Goal: Task Accomplishment & Management: Manage account settings

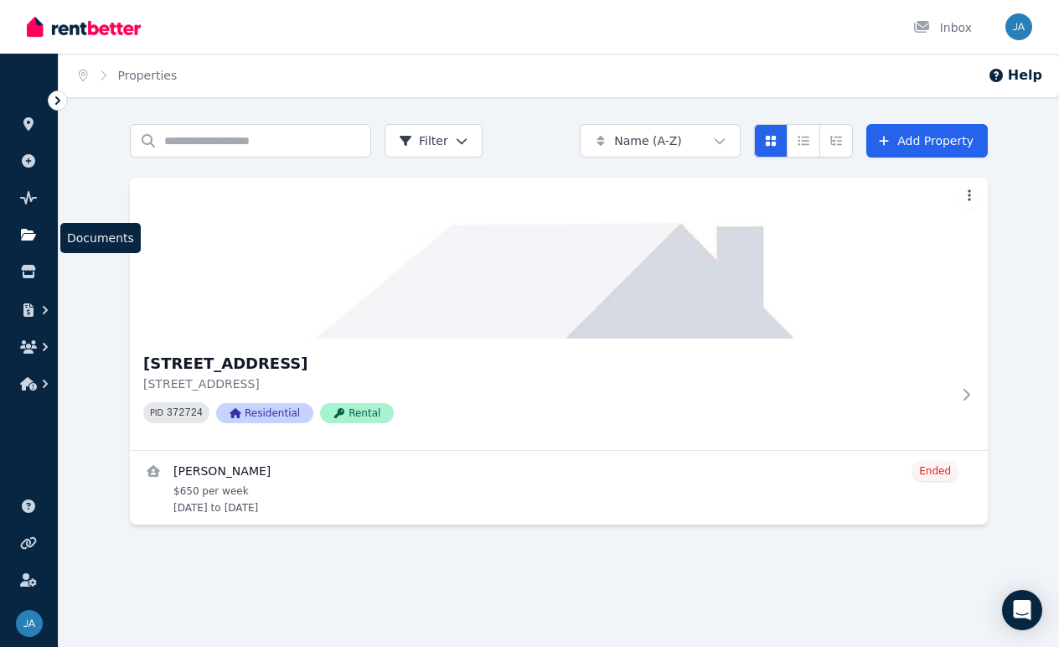
click at [26, 238] on icon at bounding box center [28, 235] width 15 height 12
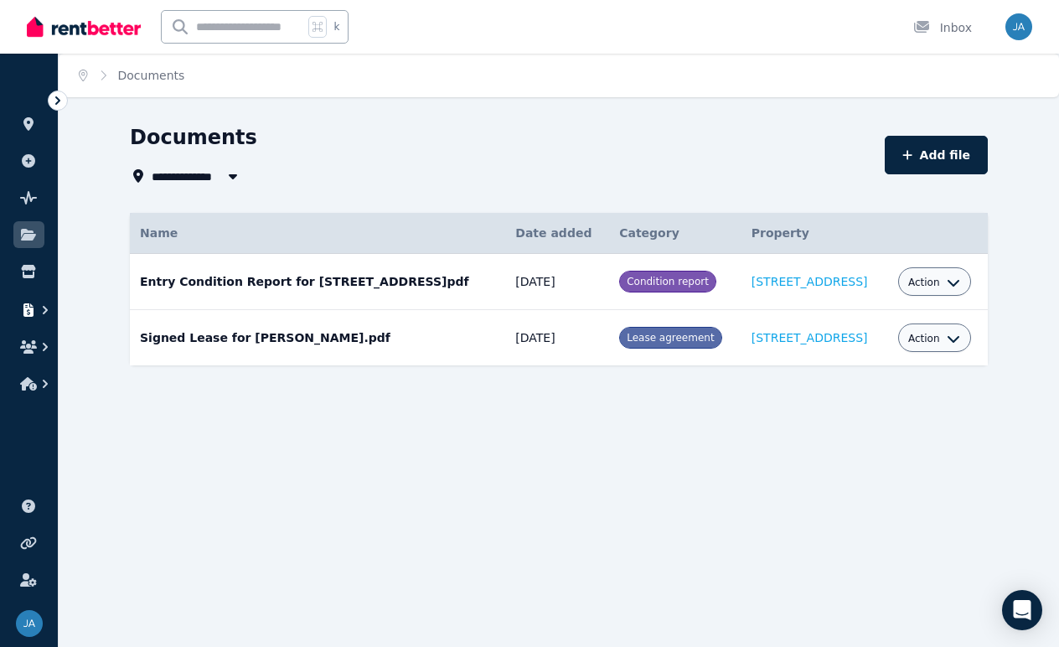
click at [30, 310] on icon "button" at bounding box center [28, 309] width 10 height 13
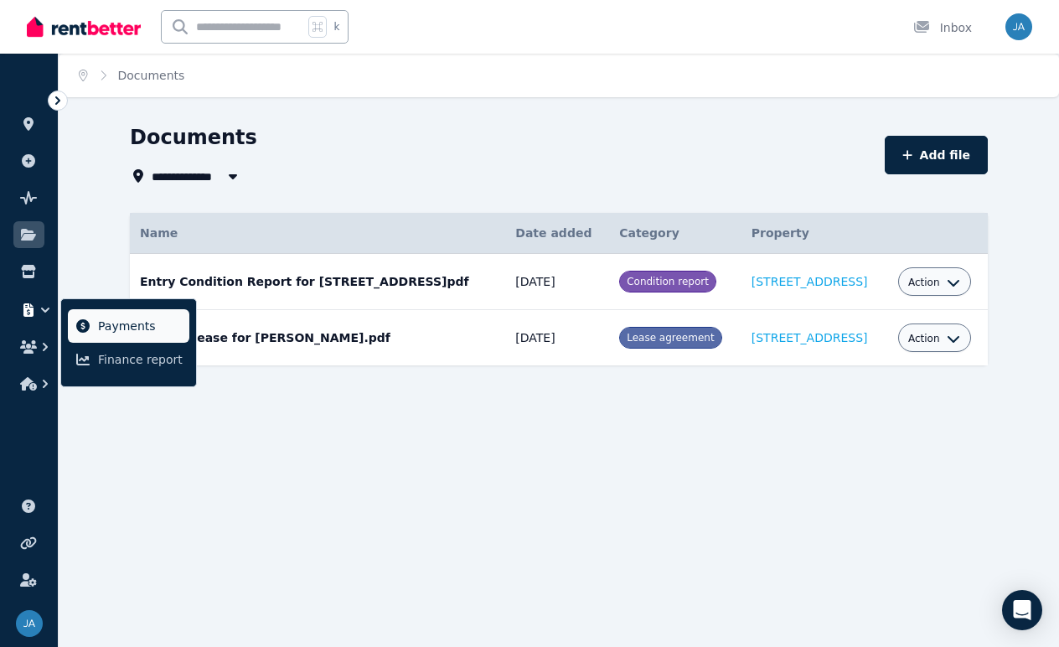
click at [93, 320] on link "Payments" at bounding box center [128, 325] width 121 height 33
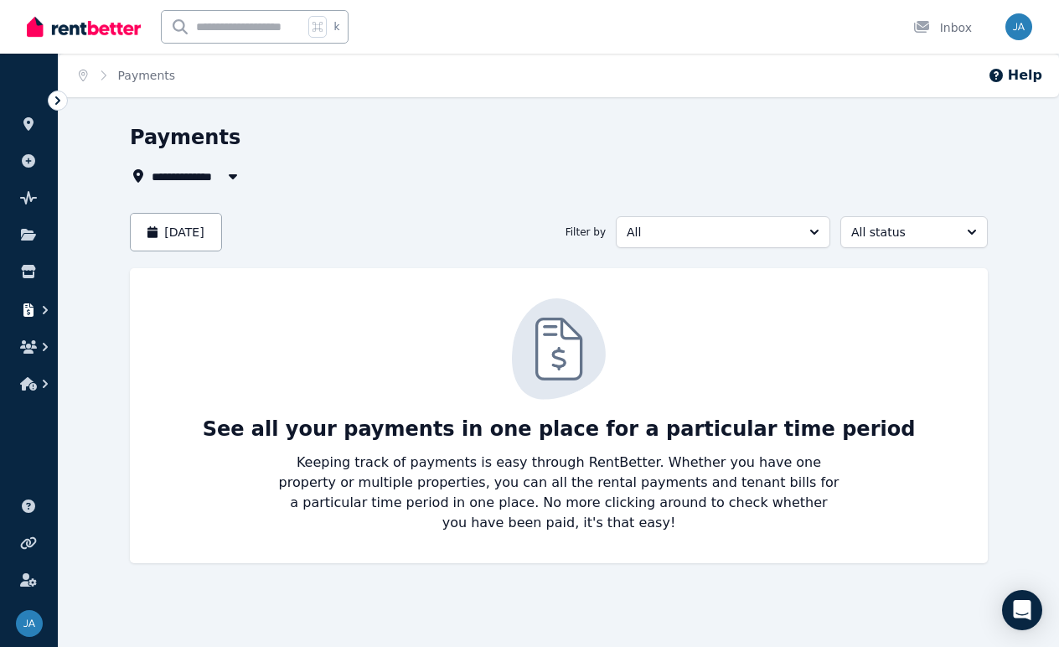
click at [44, 310] on icon "button" at bounding box center [45, 309] width 17 height 17
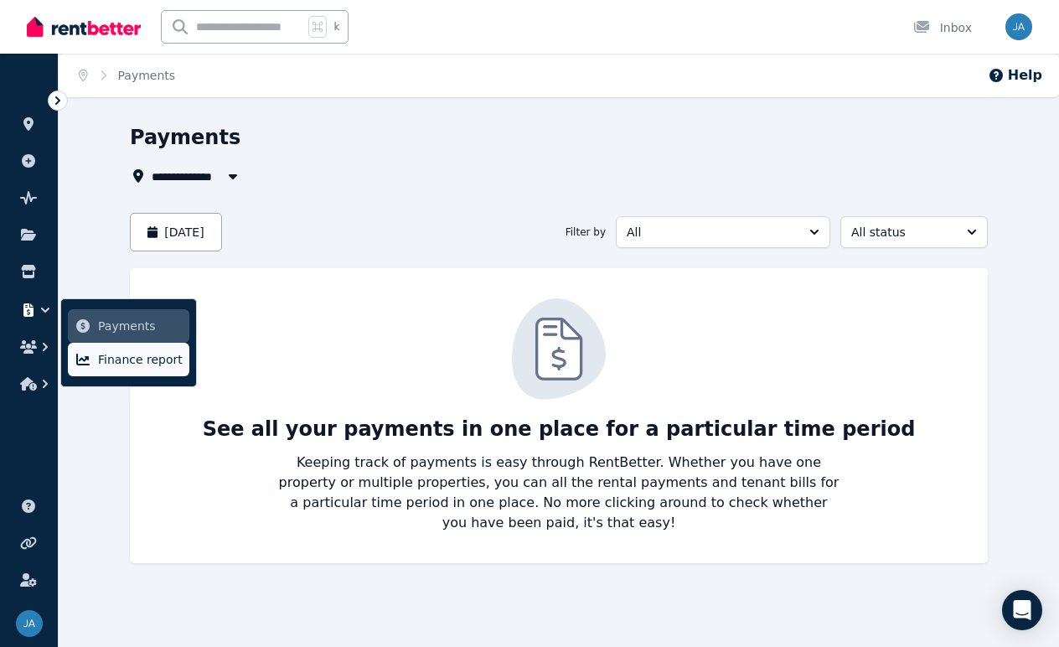
click at [108, 368] on span "Finance report" at bounding box center [140, 359] width 85 height 20
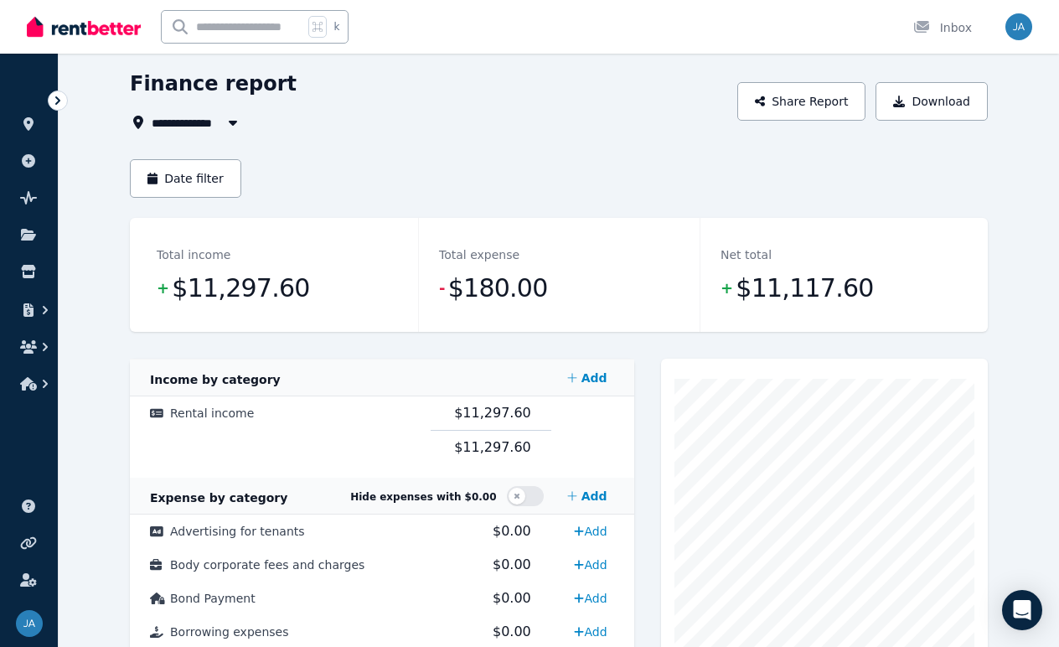
scroll to position [63, 0]
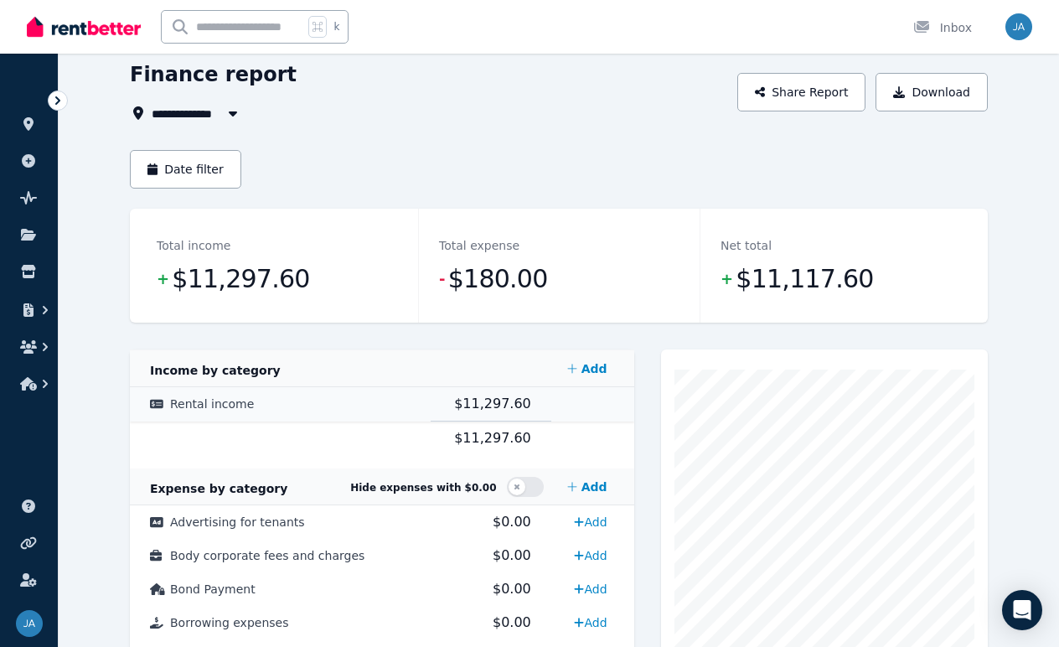
click at [249, 404] on td "Rental income" at bounding box center [280, 404] width 301 height 34
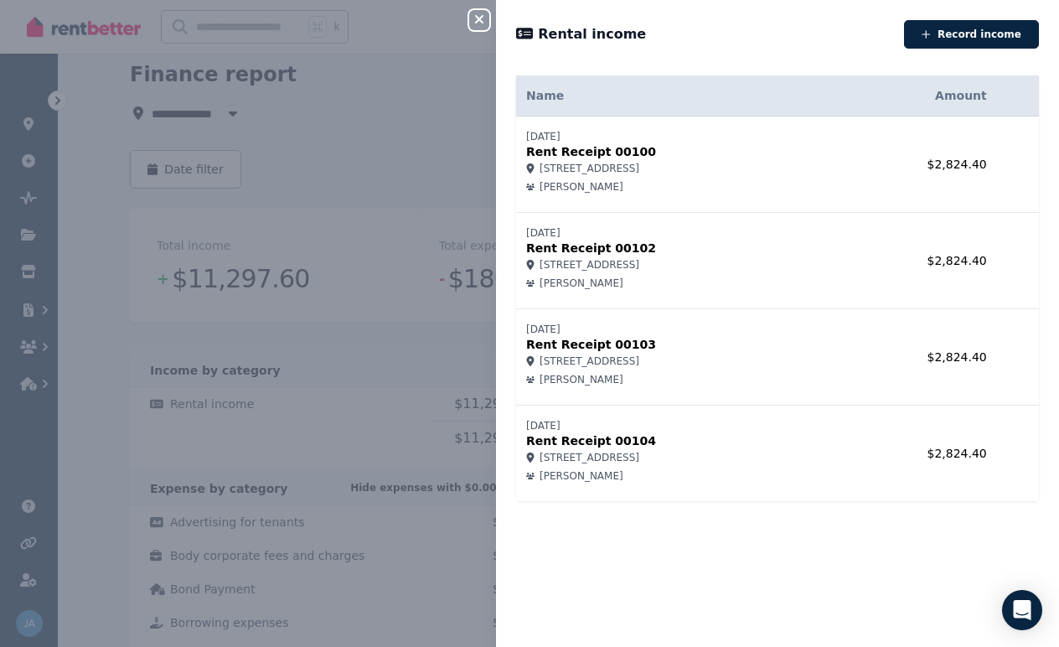
click at [343, 363] on div "Close panel Rental income Record income Name Amount [DATE] Rent Receipt 00100 3…" at bounding box center [529, 323] width 1059 height 647
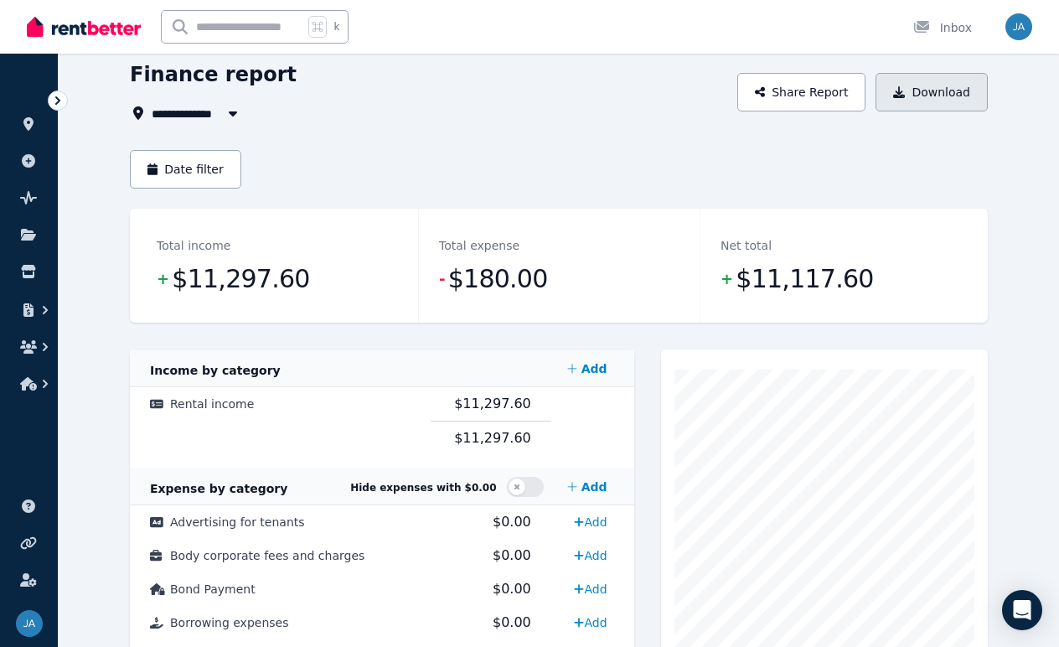
click at [935, 92] on button "Download" at bounding box center [931, 92] width 112 height 39
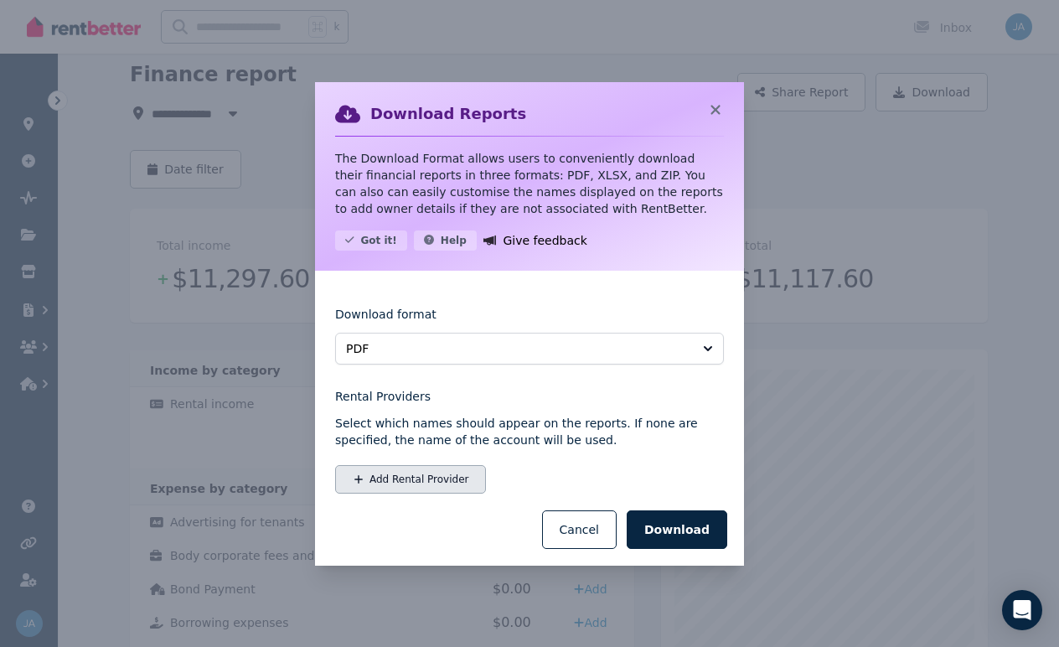
click at [437, 478] on button "Add Rental Provider" at bounding box center [410, 479] width 151 height 28
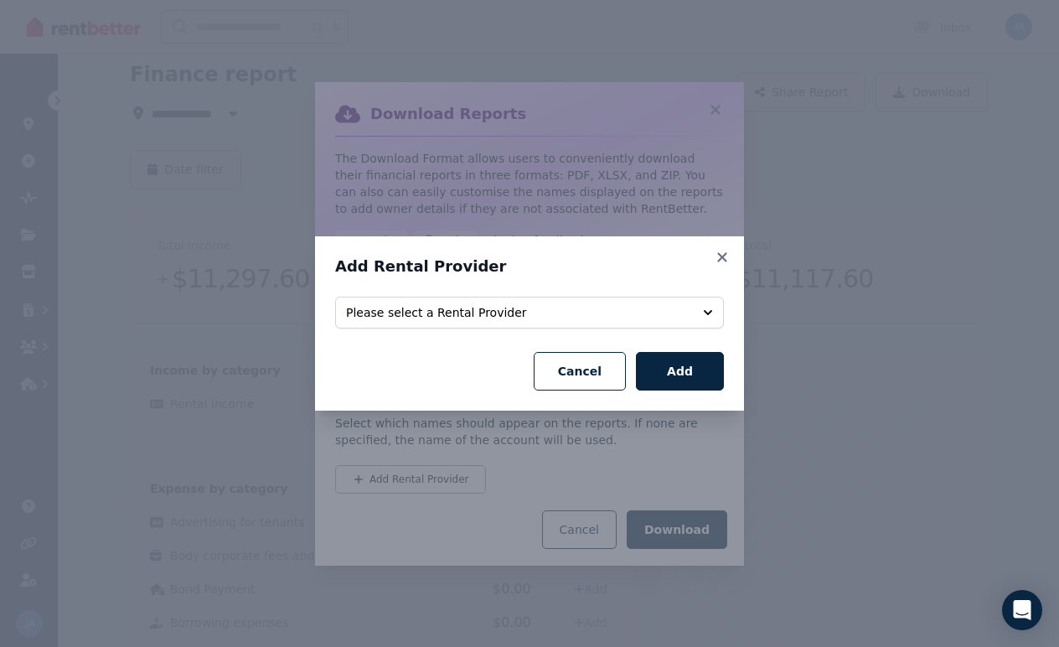
click at [497, 314] on span "Please select a Rental Provider" at bounding box center [517, 312] width 343 height 17
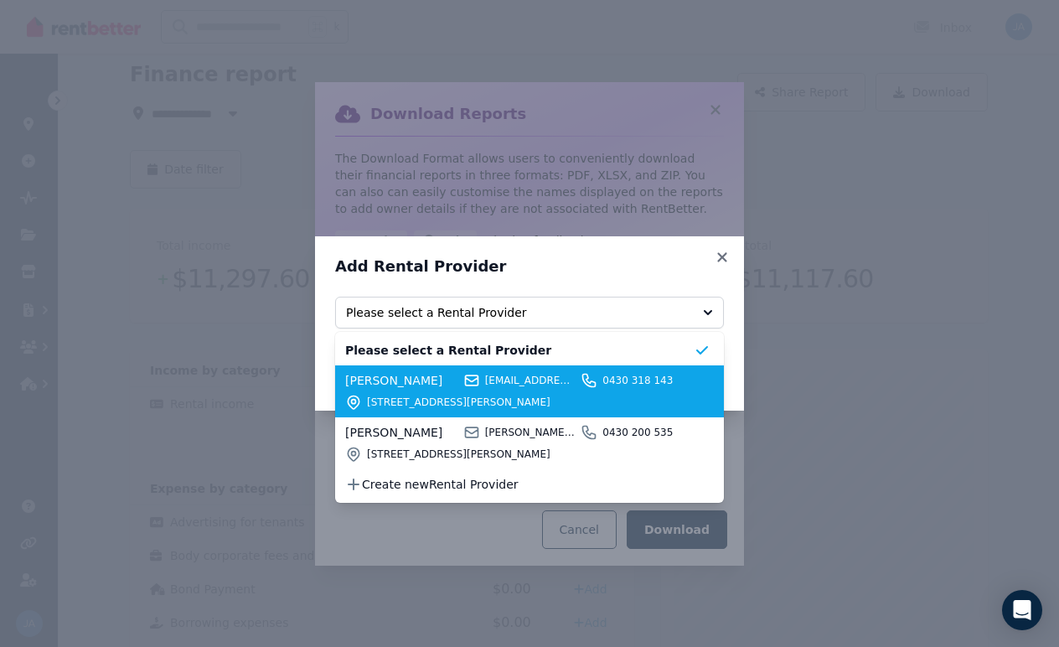
click at [481, 382] on div "[EMAIL_ADDRESS][DOMAIN_NAME]" at bounding box center [519, 380] width 113 height 17
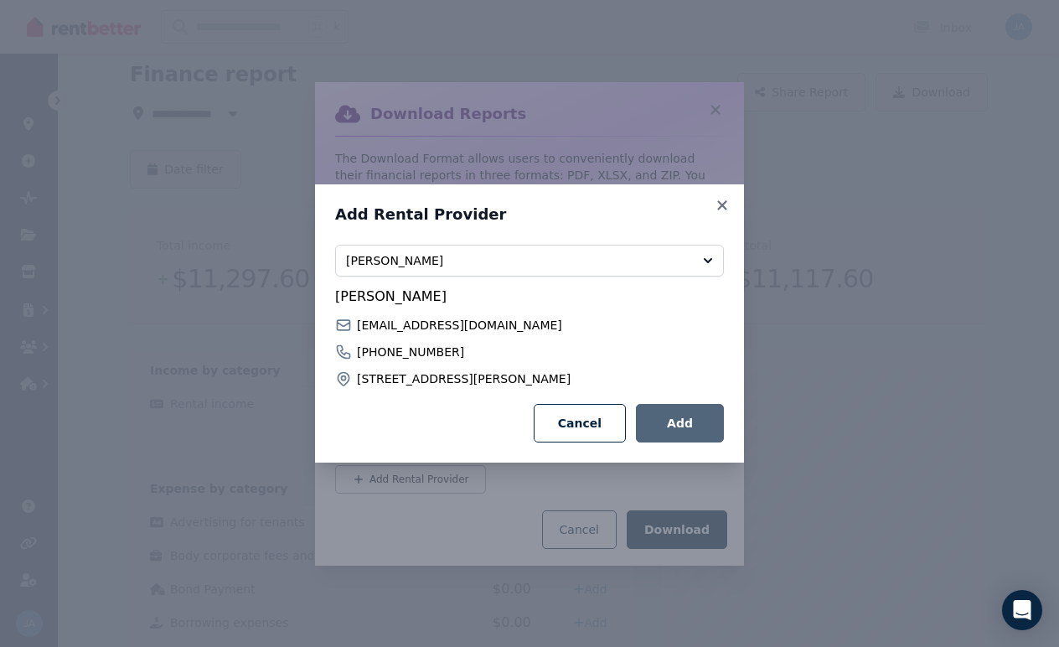
click at [677, 425] on button "Add" at bounding box center [680, 423] width 88 height 39
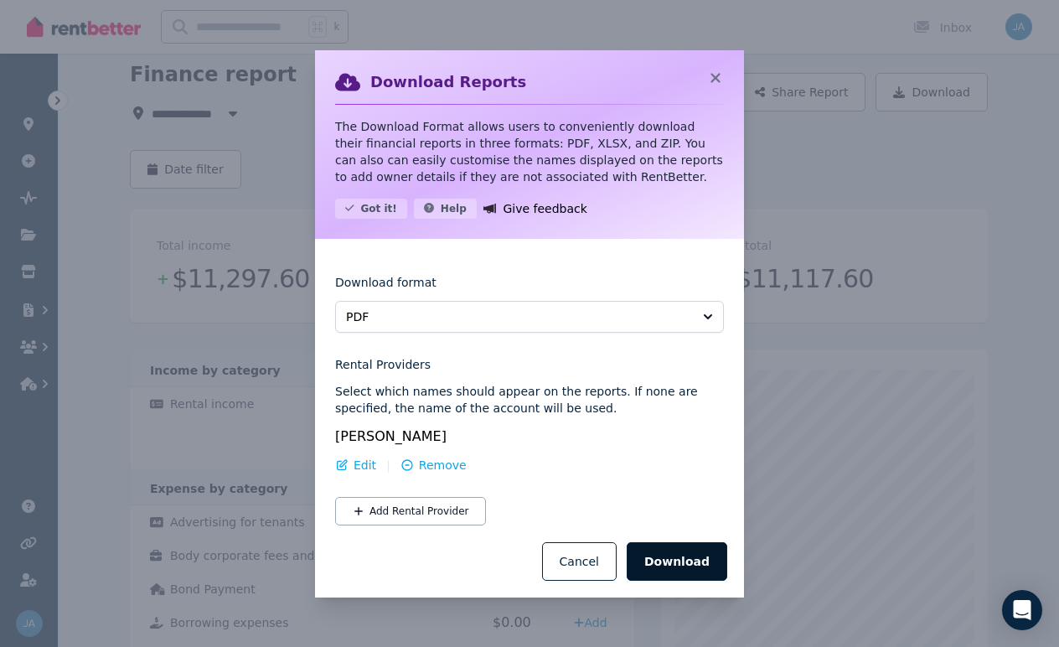
click at [698, 560] on button "Download" at bounding box center [676, 561] width 100 height 39
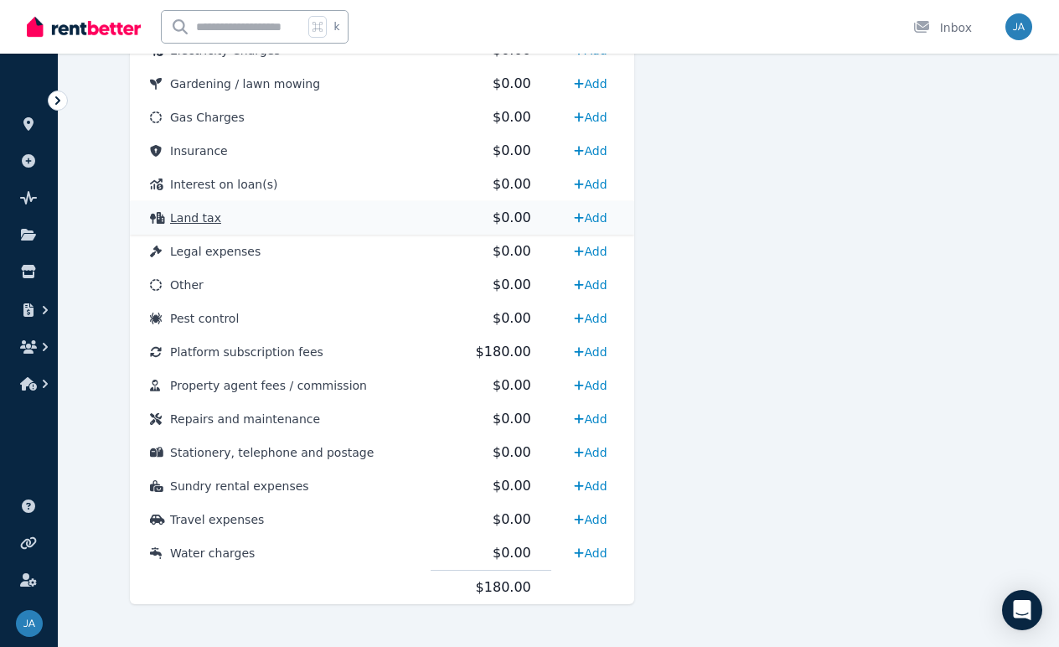
scroll to position [814, 0]
